Goal: Connect with others: Connect with others

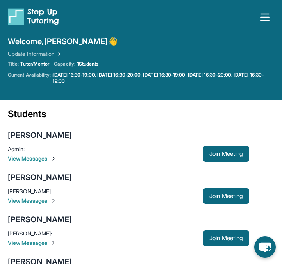
scroll to position [73, 0]
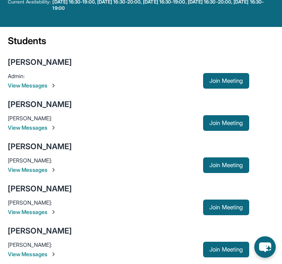
click at [60, 102] on div "[PERSON_NAME]" at bounding box center [40, 104] width 64 height 11
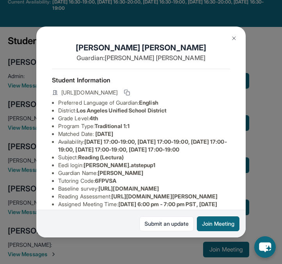
click at [236, 34] on button at bounding box center [234, 38] width 16 height 16
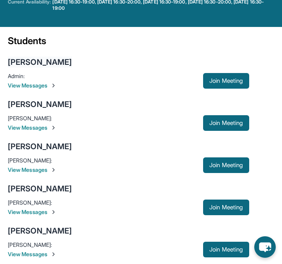
click at [47, 59] on div "[PERSON_NAME]" at bounding box center [40, 62] width 64 height 11
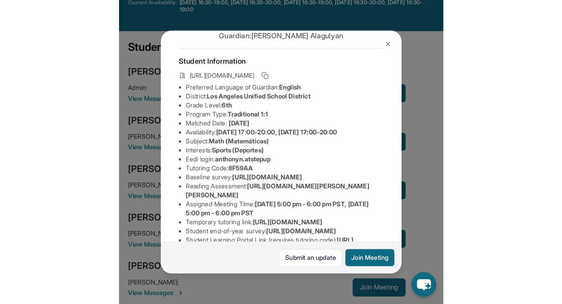
scroll to position [25, 0]
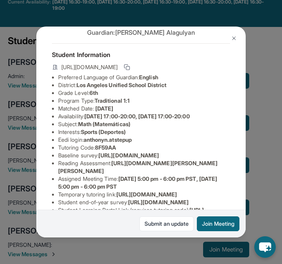
click at [232, 35] on img at bounding box center [234, 38] width 6 height 6
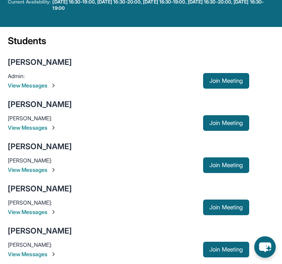
click at [62, 99] on div "[PERSON_NAME]" at bounding box center [40, 104] width 64 height 11
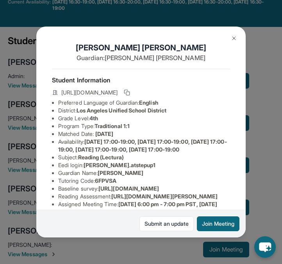
click at [232, 38] on img at bounding box center [234, 38] width 6 height 6
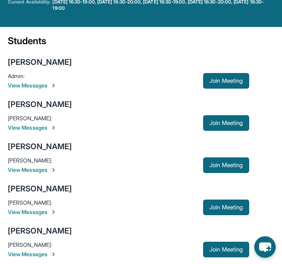
click at [47, 59] on div "[PERSON_NAME]" at bounding box center [40, 62] width 64 height 11
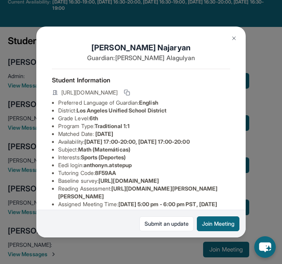
click at [234, 37] on img at bounding box center [234, 38] width 6 height 6
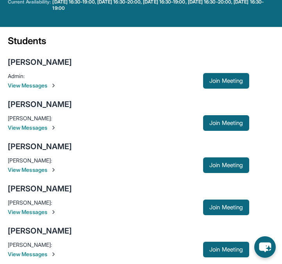
click at [64, 107] on div "[PERSON_NAME]" at bounding box center [40, 104] width 64 height 11
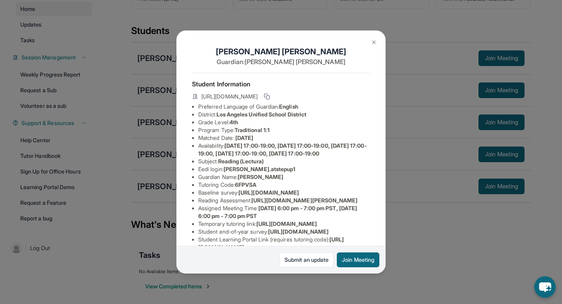
click at [281, 39] on button at bounding box center [374, 42] width 16 height 16
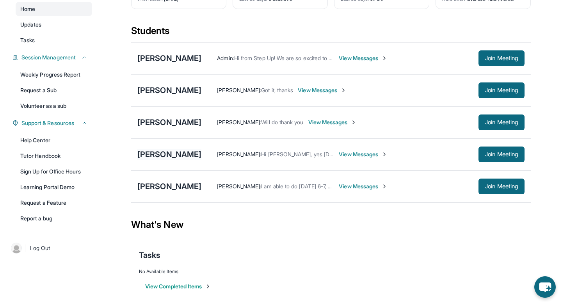
click at [168, 159] on div "[PERSON_NAME]" at bounding box center [169, 154] width 64 height 11
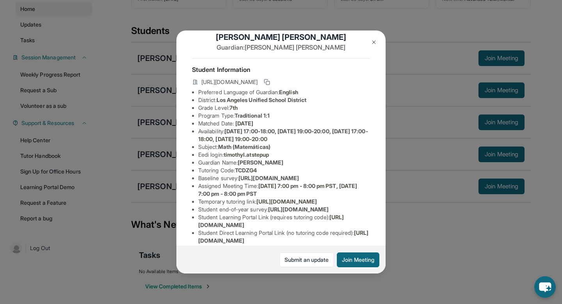
scroll to position [20, 0]
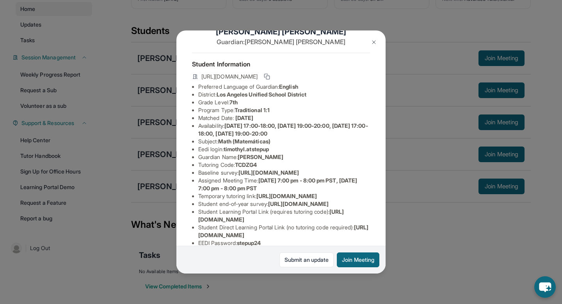
click at [281, 40] on img at bounding box center [374, 42] width 6 height 6
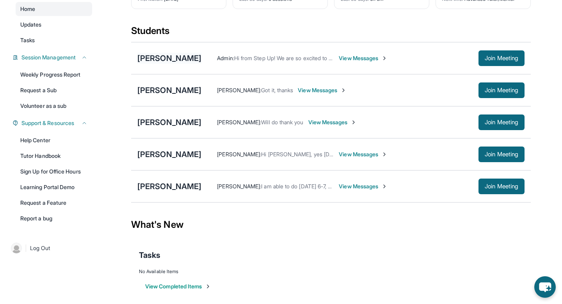
click at [183, 64] on div "[PERSON_NAME]" at bounding box center [169, 58] width 64 height 11
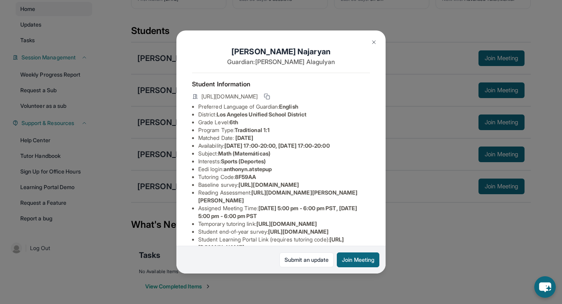
click at [281, 42] on img at bounding box center [374, 42] width 6 height 6
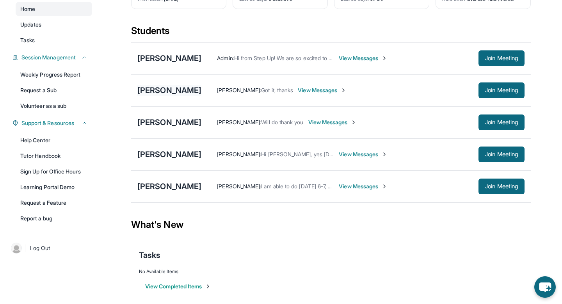
click at [182, 95] on div "[PERSON_NAME]" at bounding box center [169, 90] width 64 height 11
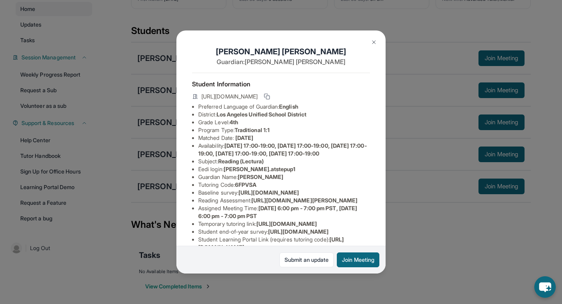
click at [281, 38] on button at bounding box center [374, 42] width 16 height 16
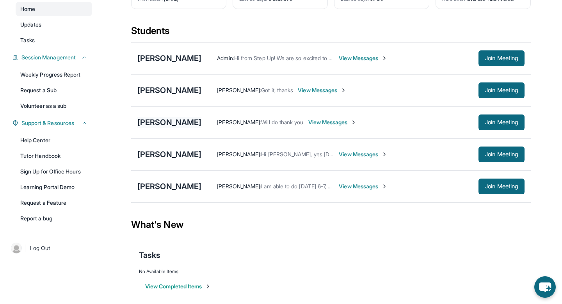
click at [182, 127] on div "[PERSON_NAME]" at bounding box center [169, 122] width 64 height 11
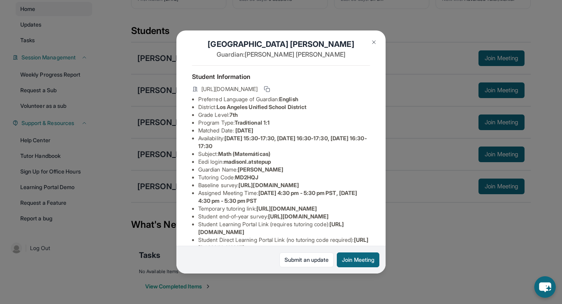
scroll to position [8, 0]
click at [281, 41] on img at bounding box center [374, 42] width 6 height 6
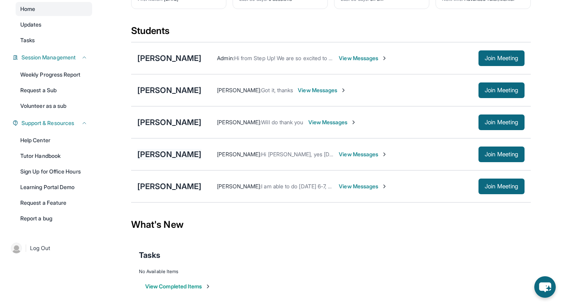
click at [177, 158] on div "[PERSON_NAME]" at bounding box center [169, 154] width 64 height 11
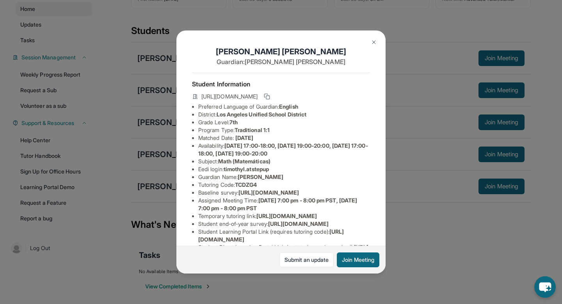
click at [281, 42] on img at bounding box center [374, 42] width 6 height 6
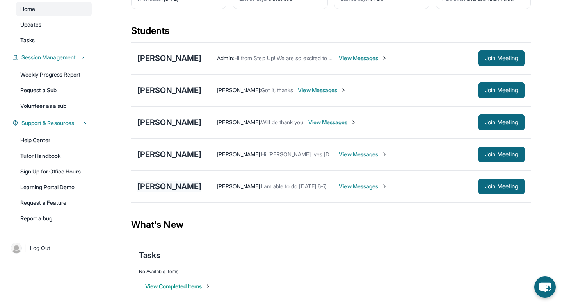
click at [160, 192] on div "[PERSON_NAME]" at bounding box center [169, 186] width 64 height 11
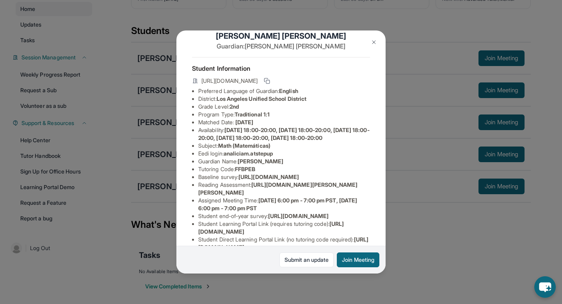
scroll to position [16, 0]
click at [281, 41] on img at bounding box center [374, 42] width 6 height 6
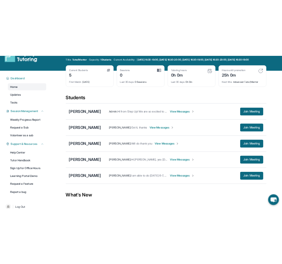
scroll to position [0, 0]
